Goal: Transaction & Acquisition: Subscribe to service/newsletter

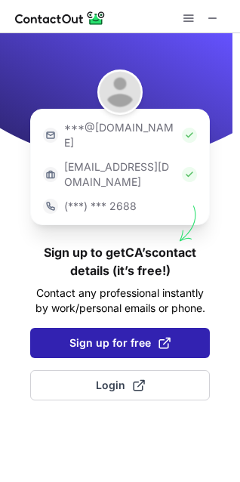
click at [86, 336] on span "Sign up for free" at bounding box center [120, 343] width 101 height 15
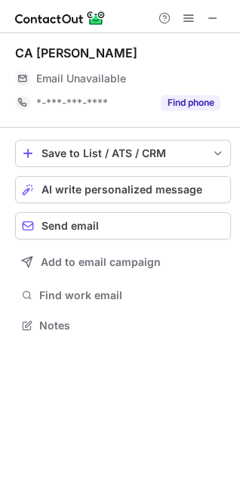
scroll to position [315, 240]
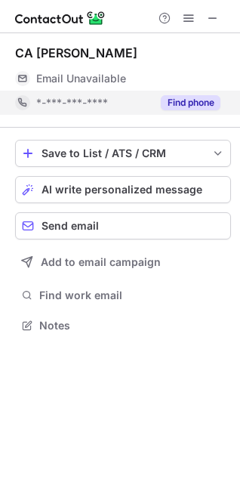
click at [187, 94] on div "Find phone" at bounding box center [186, 103] width 69 height 24
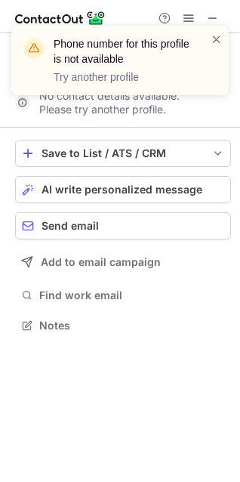
scroll to position [291, 240]
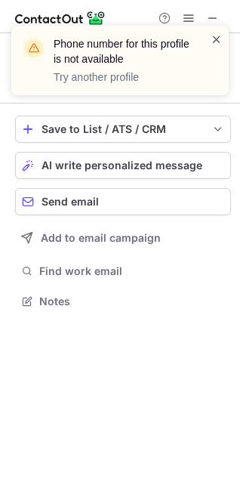
click at [219, 41] on span at bounding box center [217, 39] width 12 height 15
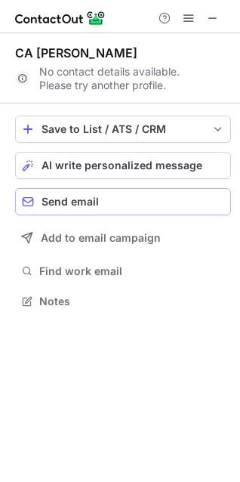
click at [56, 196] on span "Send email" at bounding box center [70, 202] width 57 height 12
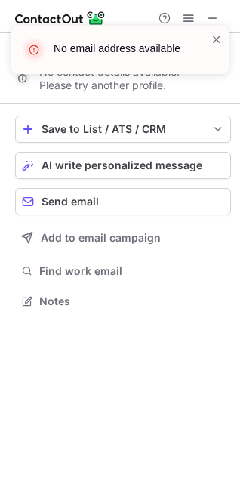
click at [215, 47] on div at bounding box center [217, 50] width 12 height 36
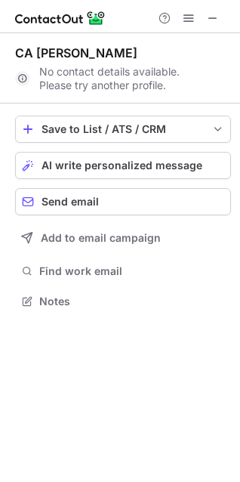
click at [218, 37] on span at bounding box center [217, 39] width 12 height 15
click at [217, 21] on span at bounding box center [213, 18] width 12 height 12
